Goal: Information Seeking & Learning: Stay updated

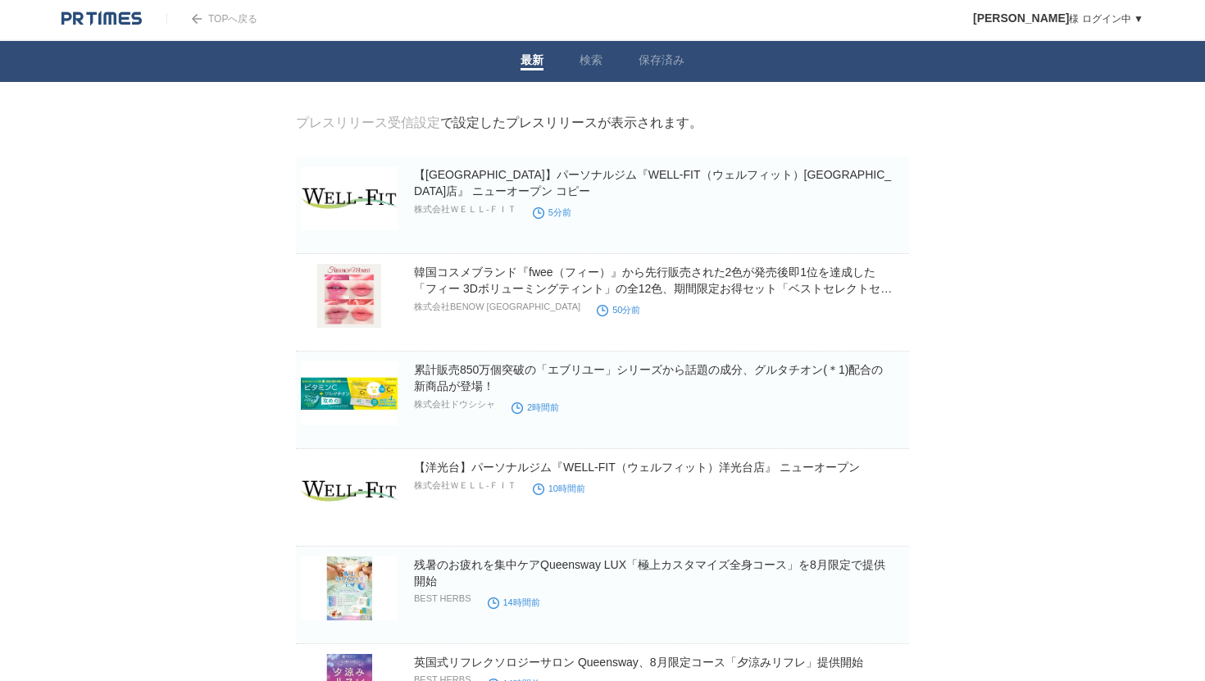
scroll to position [3, 0]
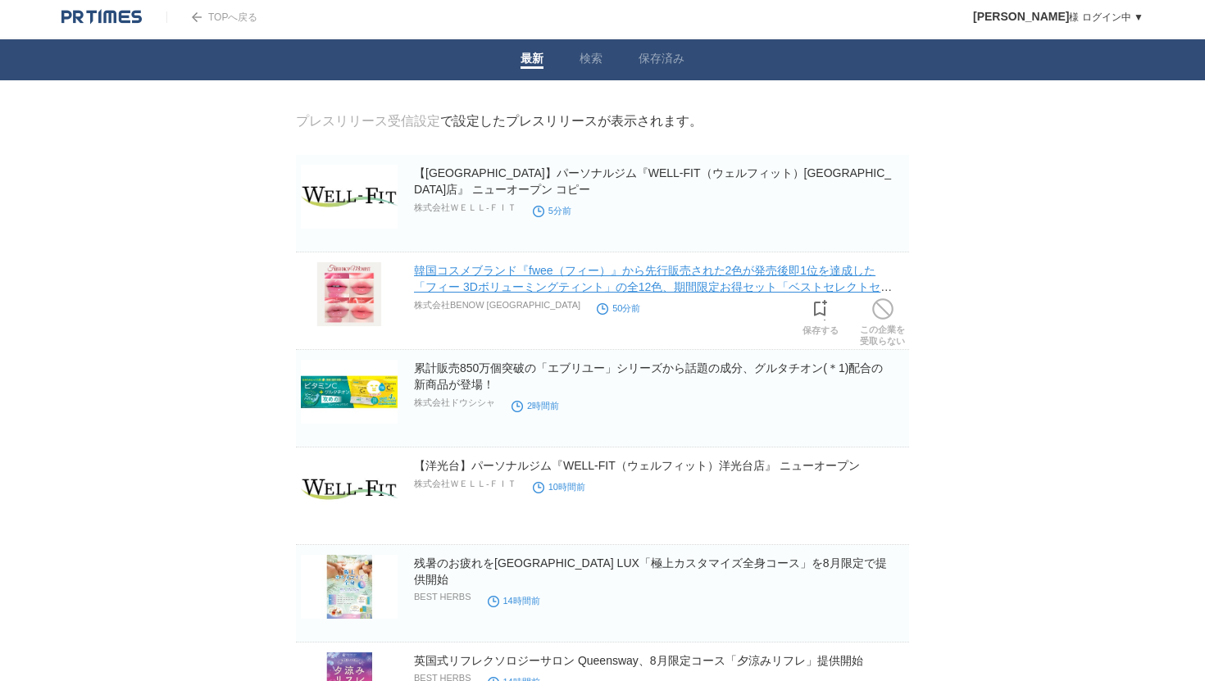
click at [615, 275] on link "韓国コスメブランド『fwee（フィー）』から先行販売された2色が発売後即1位を達成した「フィー 3Dボリューミングティント」の全12色、期間限定お得セット「ベ…" at bounding box center [653, 287] width 478 height 46
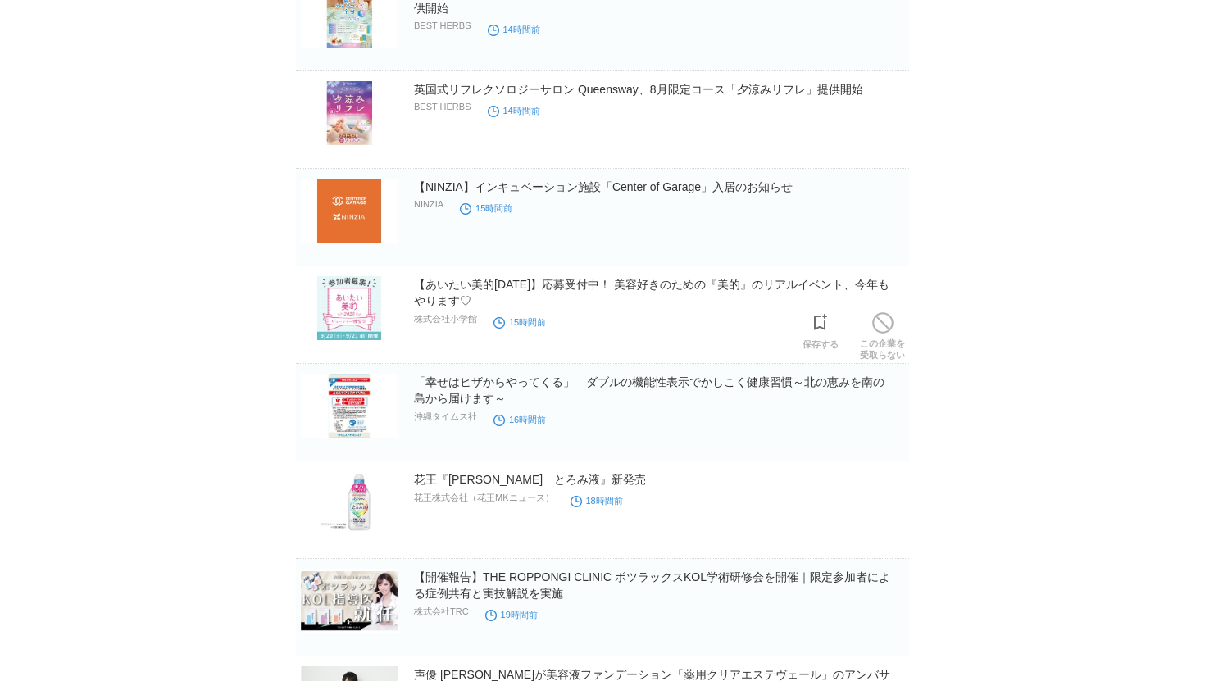
scroll to position [648, 0]
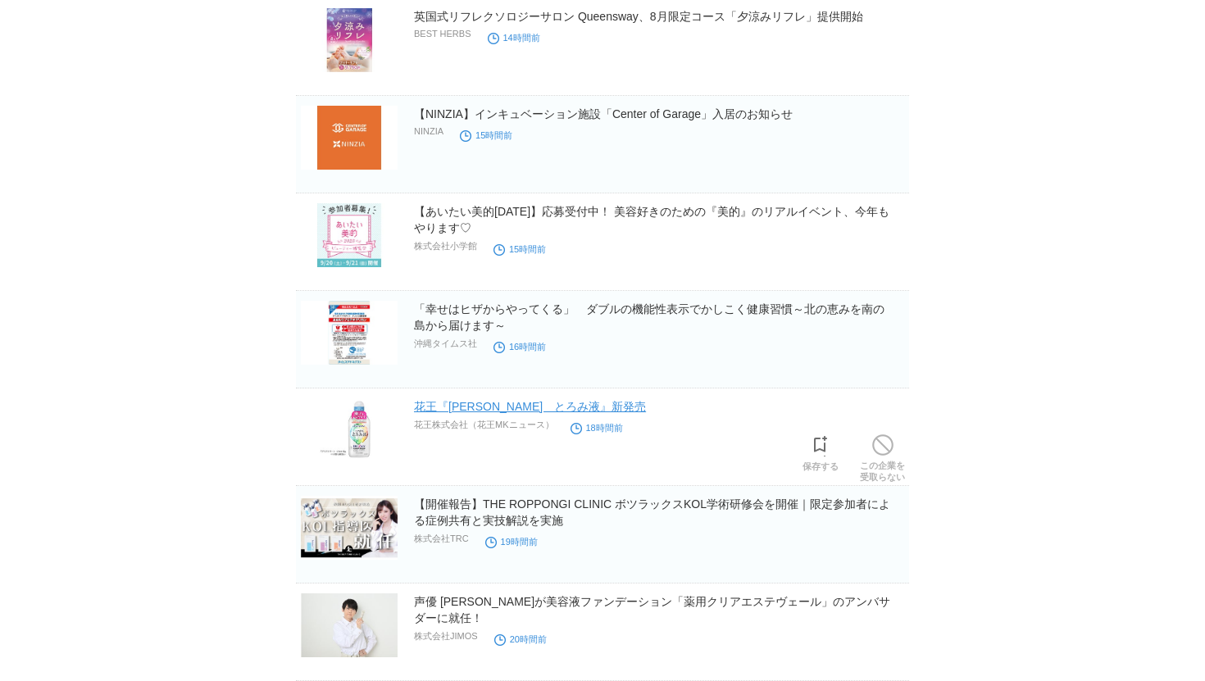
click at [512, 406] on link "花王『[PERSON_NAME]　とろみ液』新発売" at bounding box center [530, 406] width 232 height 13
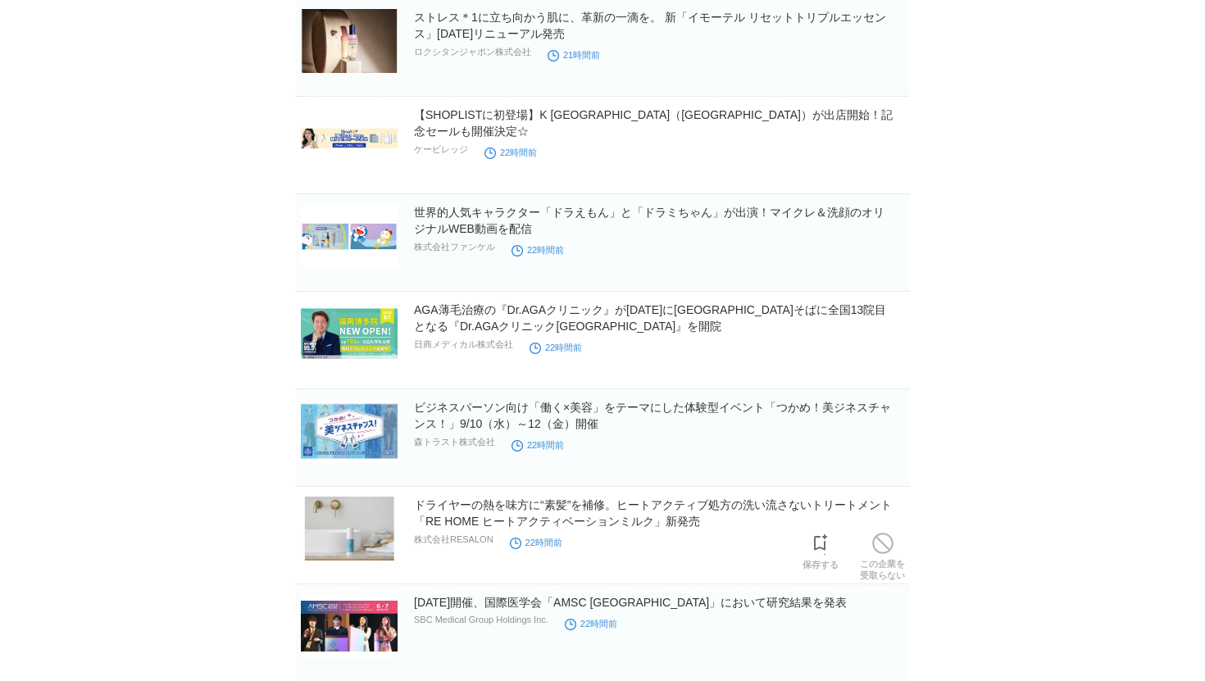
scroll to position [1332, 0]
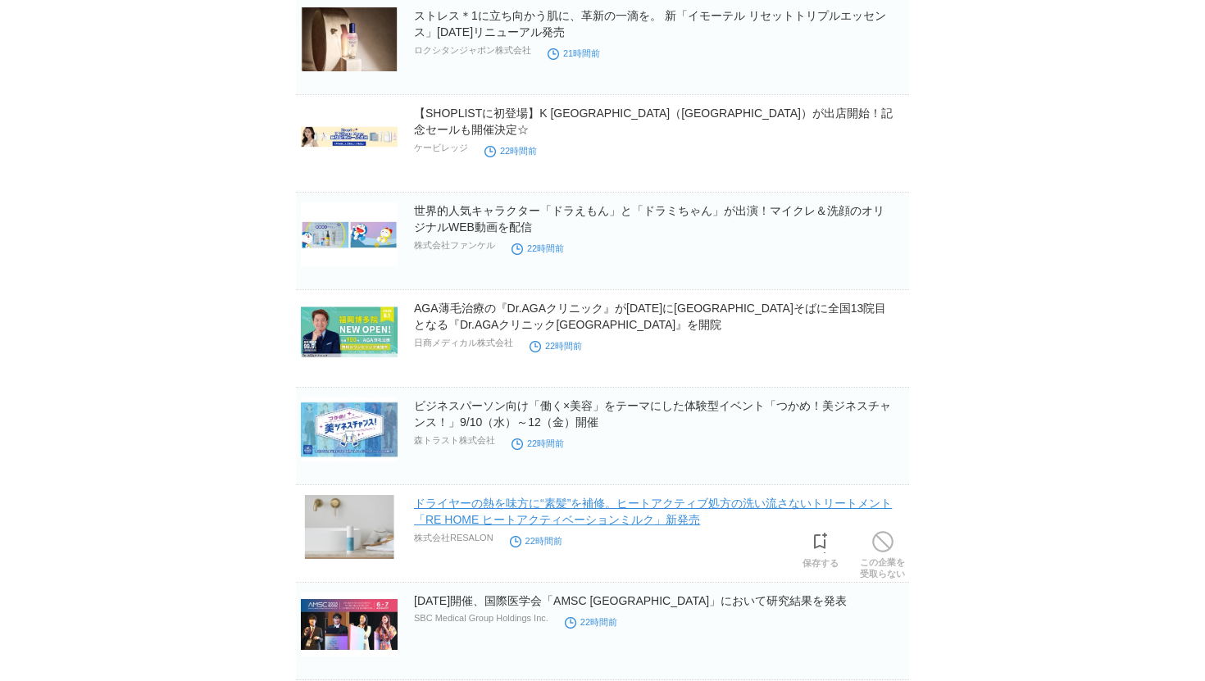
click at [605, 516] on link "ドライヤーの熱を味方に“素髪”を補修。ヒートアクティブ処方の洗い流さないトリートメント「RE HOME ヒートアクティベーションミルク」新発売" at bounding box center [653, 512] width 478 height 30
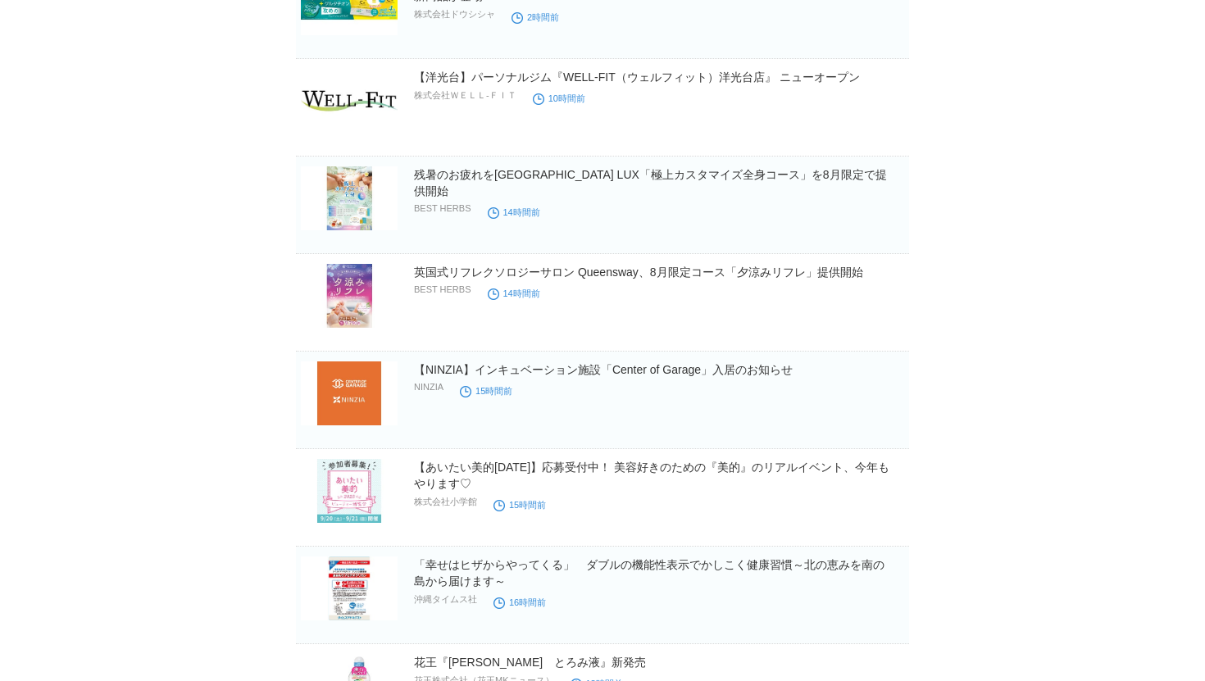
scroll to position [0, 0]
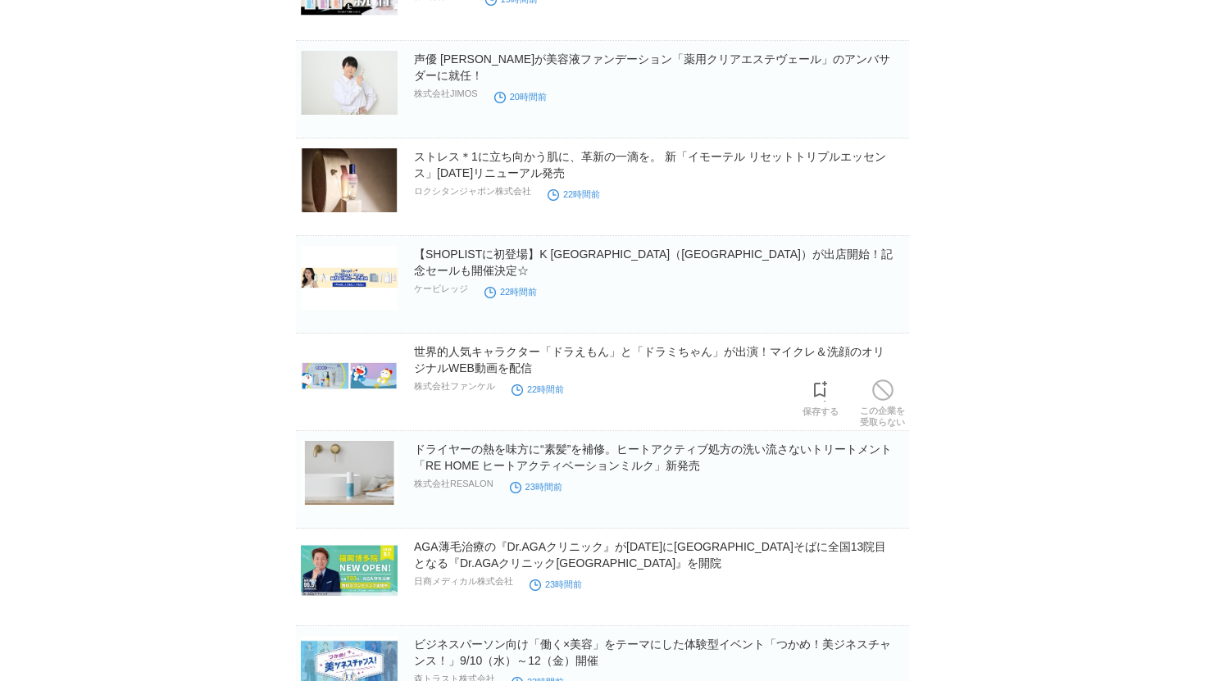
scroll to position [1323, 0]
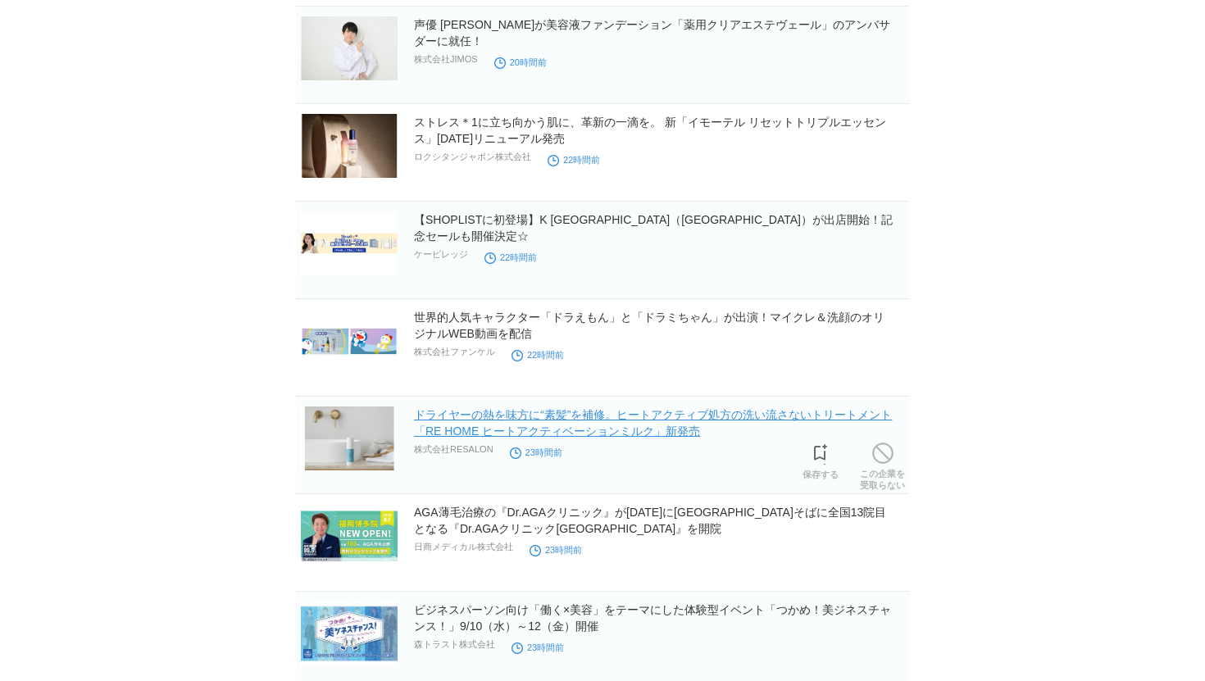
click at [495, 415] on link "ドライヤーの熱を味方に“素髪”を補修。ヒートアクティブ処方の洗い流さないトリートメント「RE HOME ヒートアクティベーションミルク」新発売" at bounding box center [653, 423] width 478 height 30
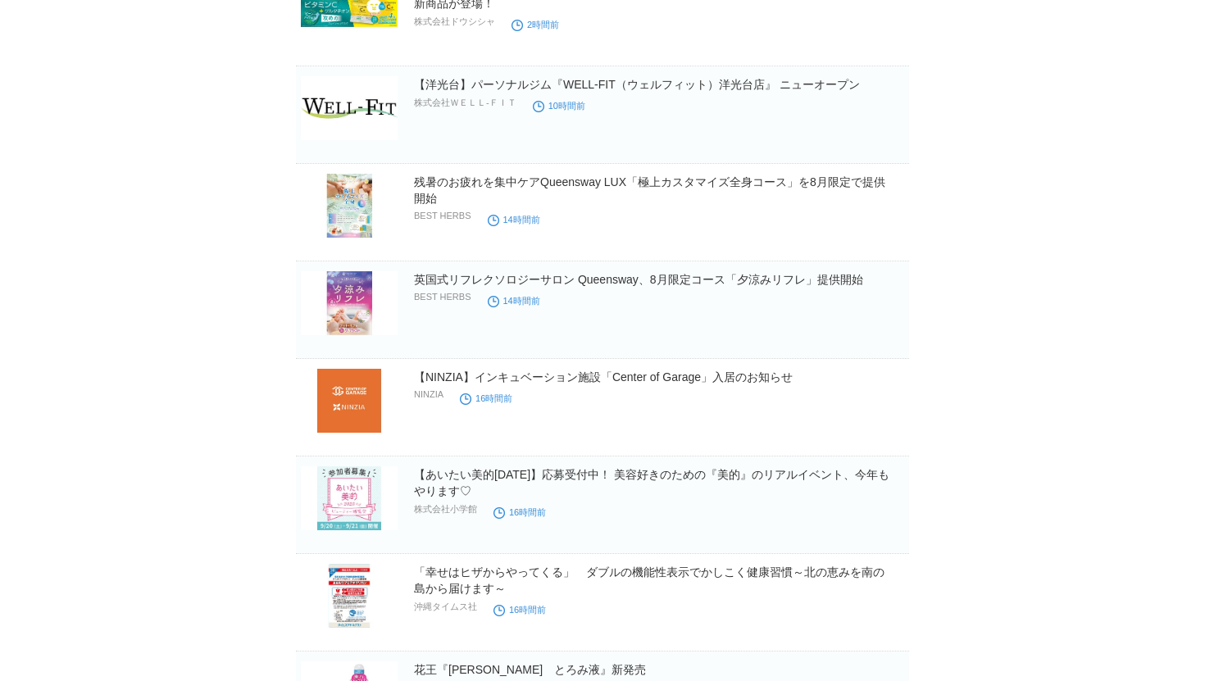
scroll to position [0, 0]
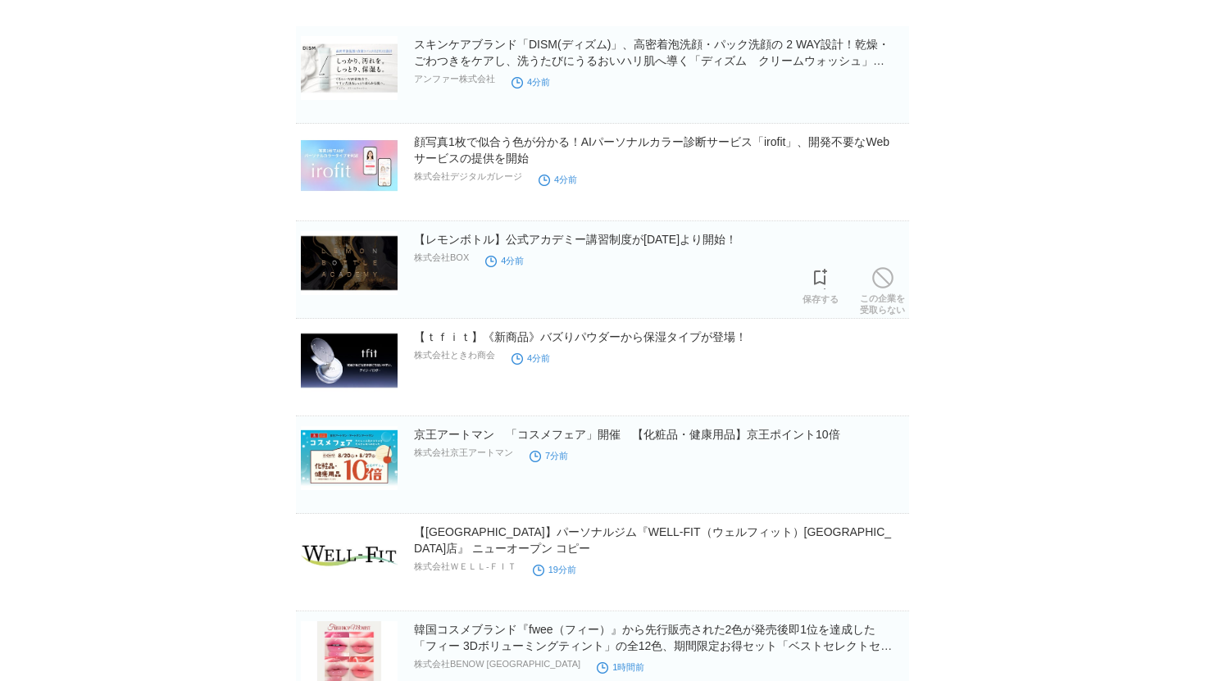
scroll to position [142, 0]
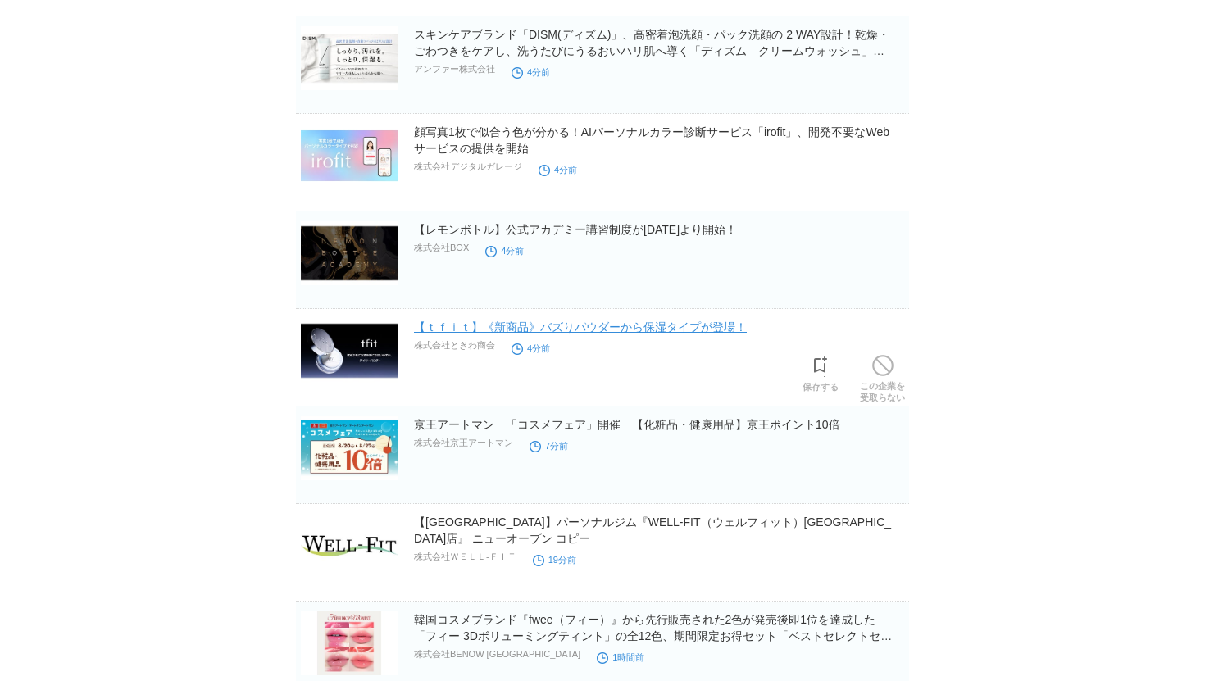
click at [530, 334] on link "【ｔｆｉｔ】《新商品》バズりパウダーから保湿タイプが登場！" at bounding box center [580, 327] width 333 height 13
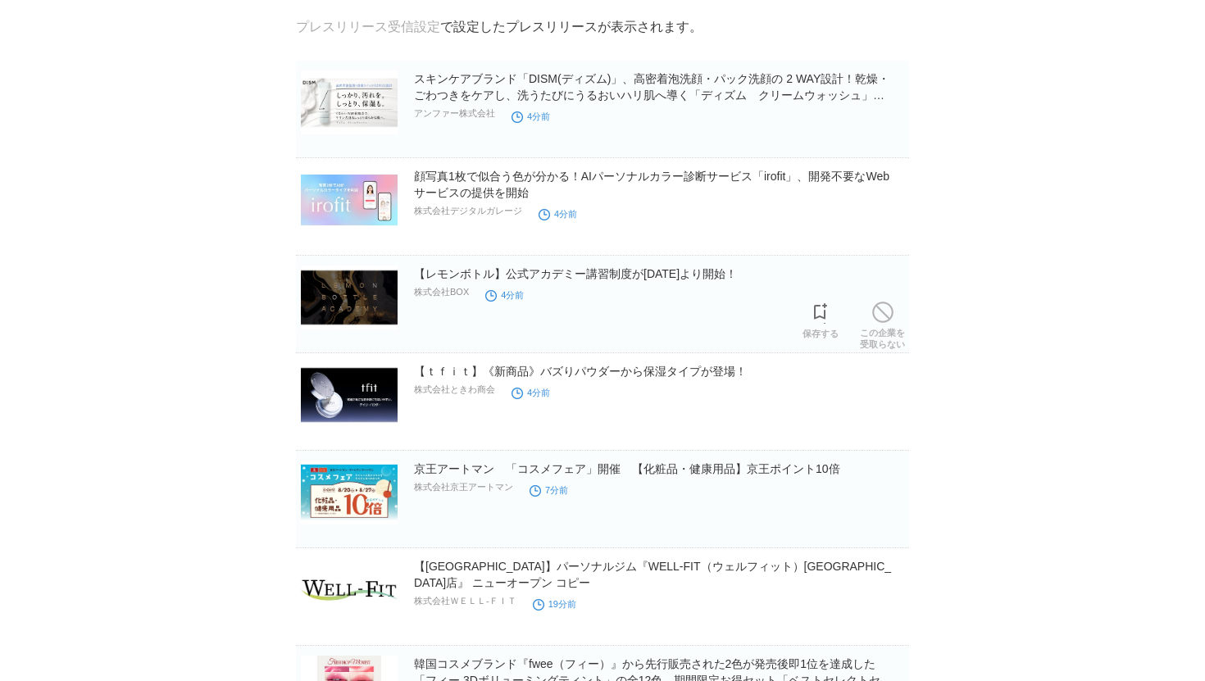
scroll to position [52, 0]
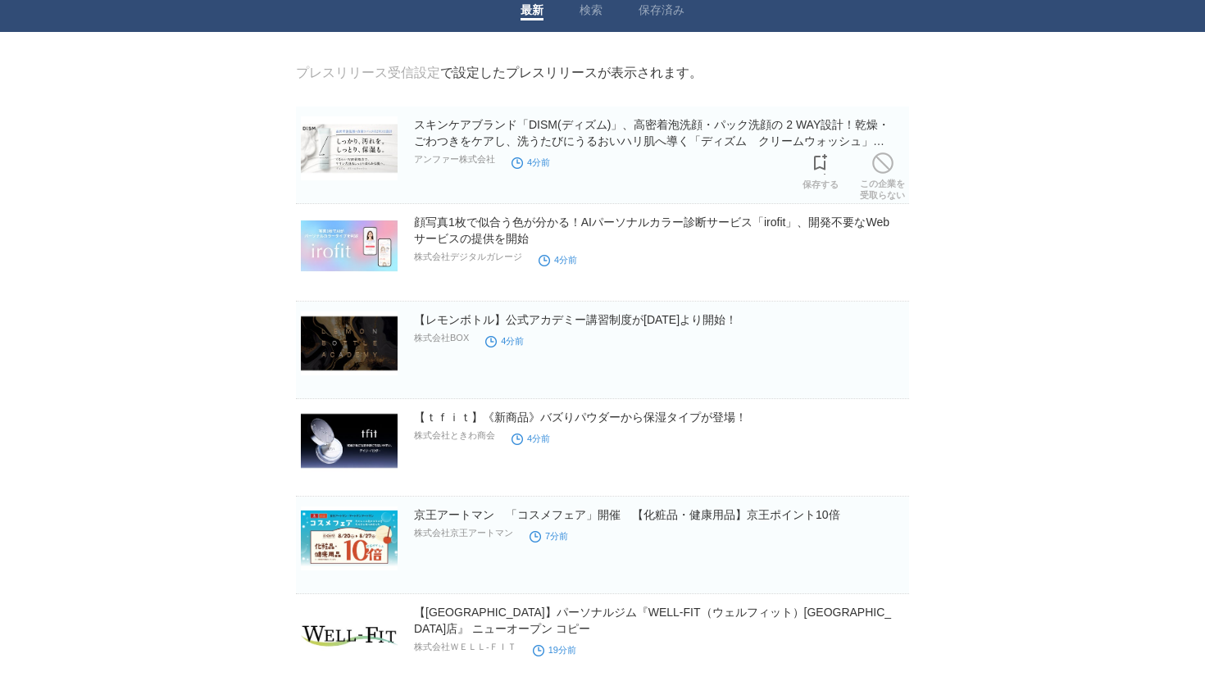
click at [559, 134] on h2 "スキンケアブランド「DISM(ディズム)」、高密着泡洗顔・パック洗顔の 2 WAY設計！乾燥・ごわつきをケアし、洗うたびにうるおいハリ肌へ導く「ディズム　クリ…" at bounding box center [660, 132] width 492 height 33
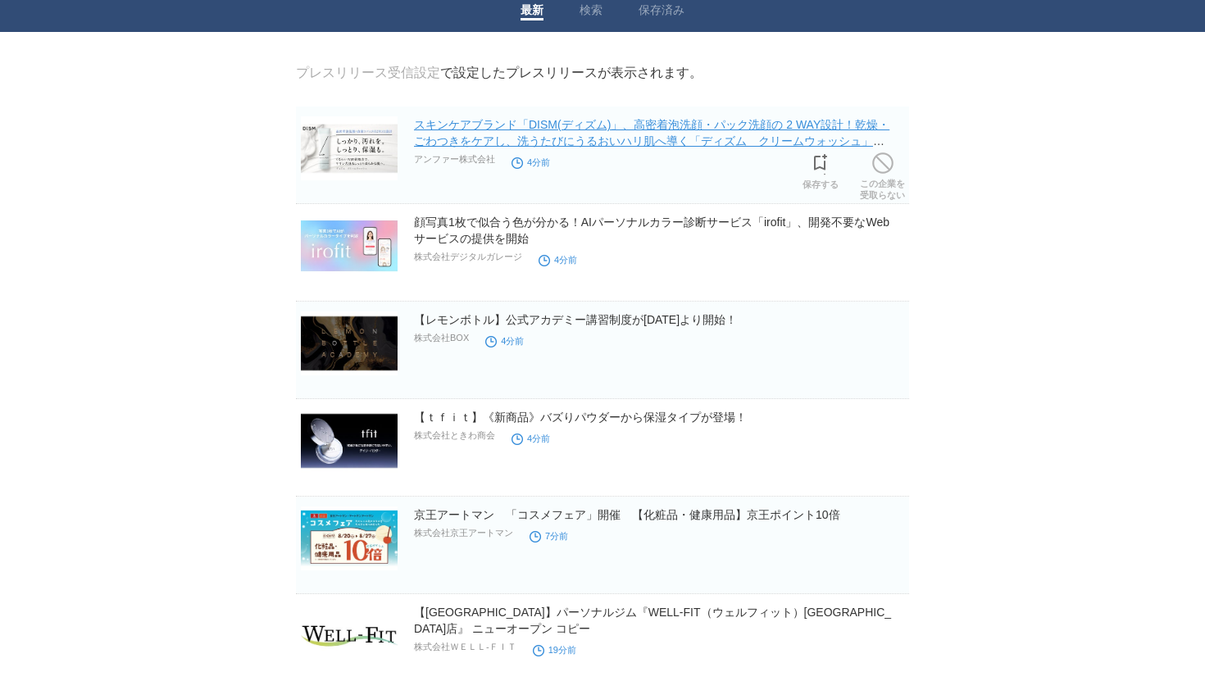
click at [558, 133] on link "スキンケアブランド「DISM(ディズム)」、高密着泡洗顔・パック洗顔の 2 WAY設計！乾燥・ごわつきをケアし、洗うたびにうるおいハリ肌へ導く「ディズム　クリ…" at bounding box center [652, 141] width 476 height 46
